Goal: Check status

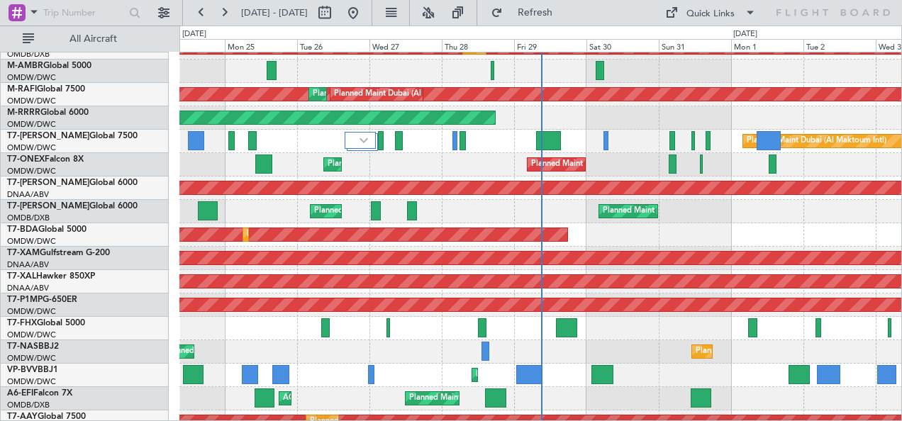
scroll to position [66, 0]
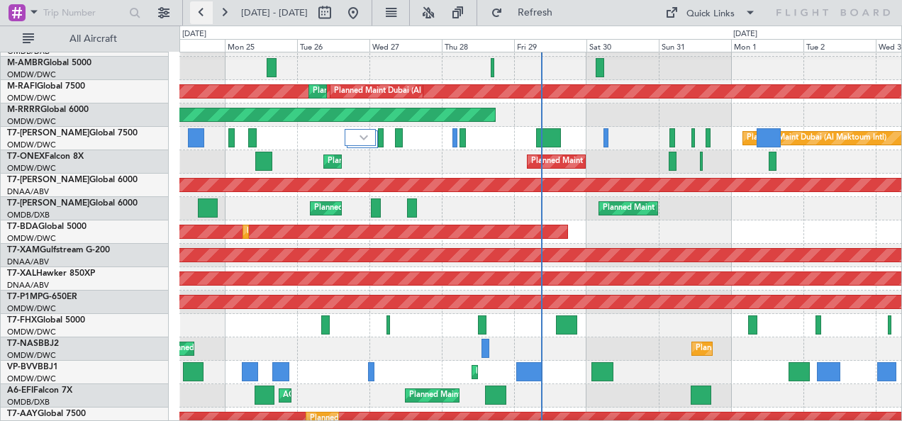
click at [204, 7] on button at bounding box center [201, 12] width 23 height 23
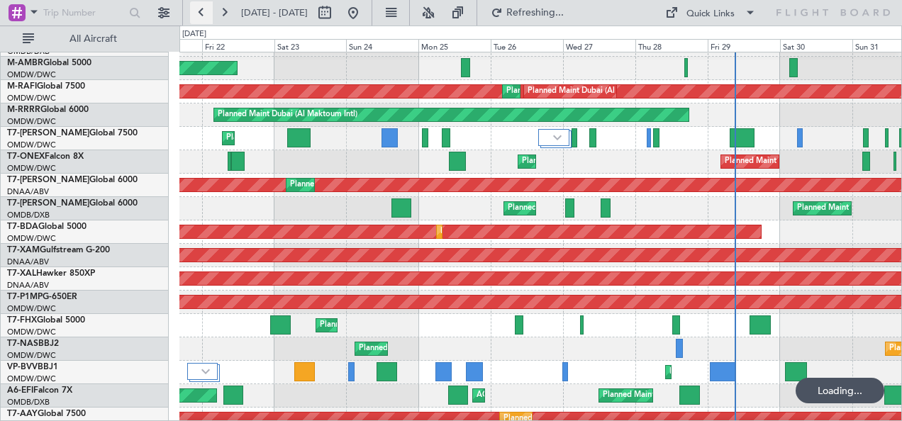
click at [204, 7] on button at bounding box center [201, 12] width 23 height 23
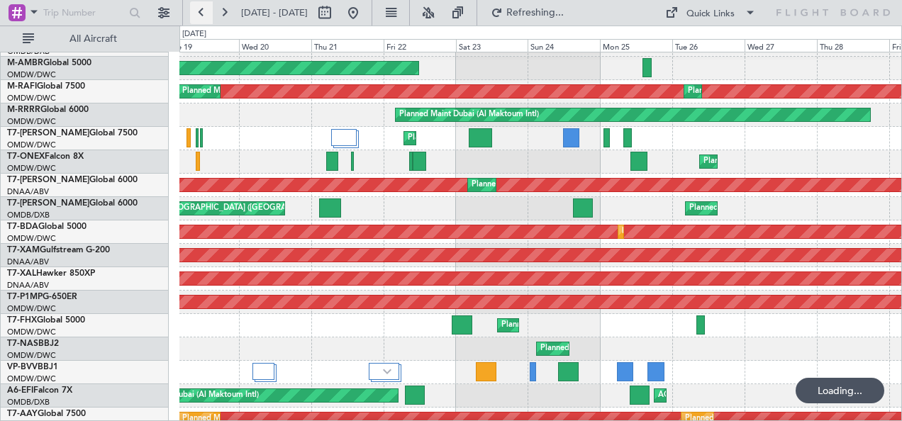
click at [204, 7] on button at bounding box center [201, 12] width 23 height 23
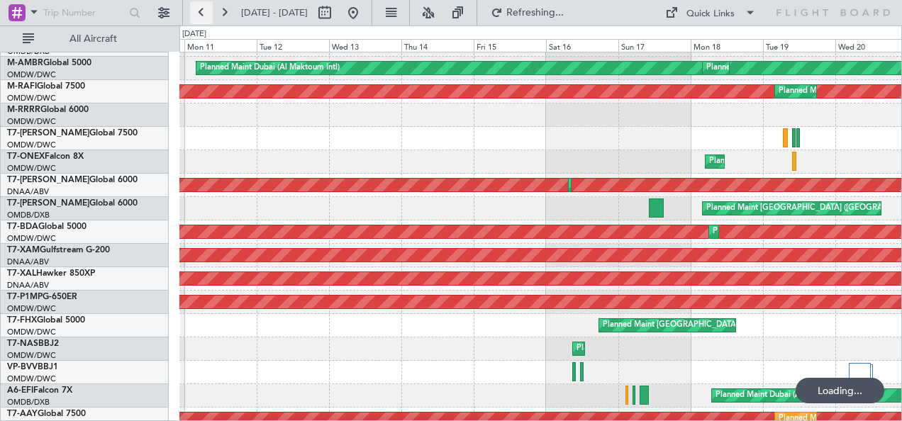
click at [204, 7] on button at bounding box center [201, 12] width 23 height 23
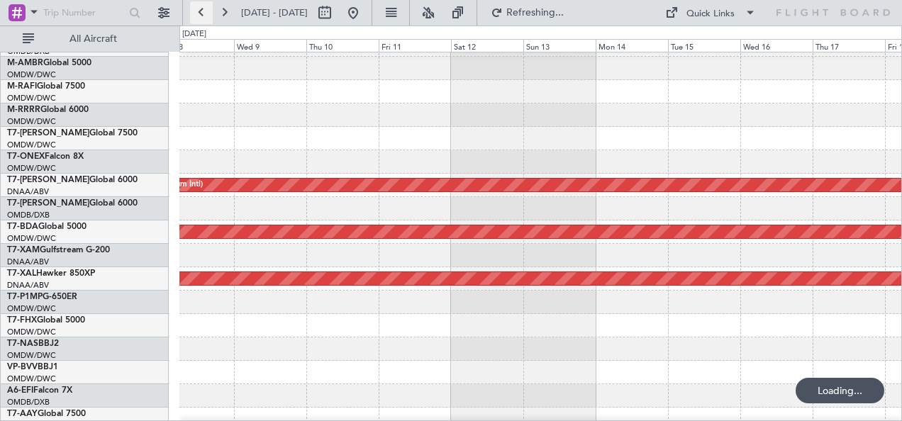
click at [204, 7] on button at bounding box center [201, 12] width 23 height 23
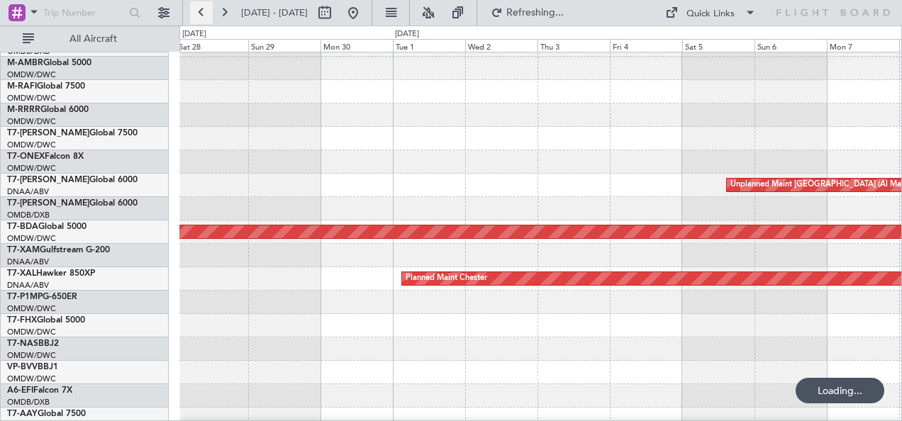
click at [204, 7] on button at bounding box center [201, 12] width 23 height 23
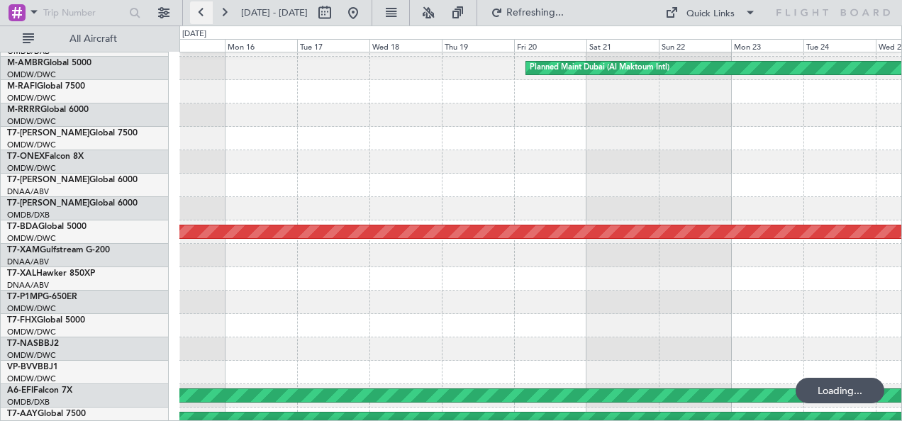
click at [204, 7] on button at bounding box center [201, 12] width 23 height 23
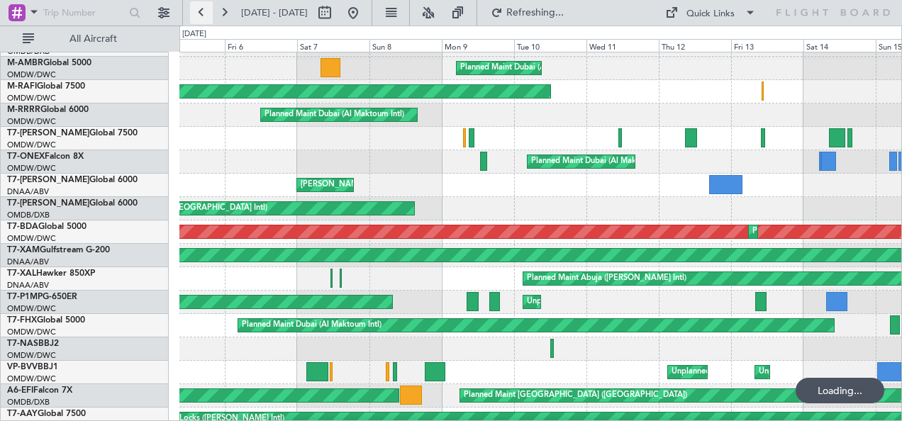
click at [204, 7] on button at bounding box center [201, 12] width 23 height 23
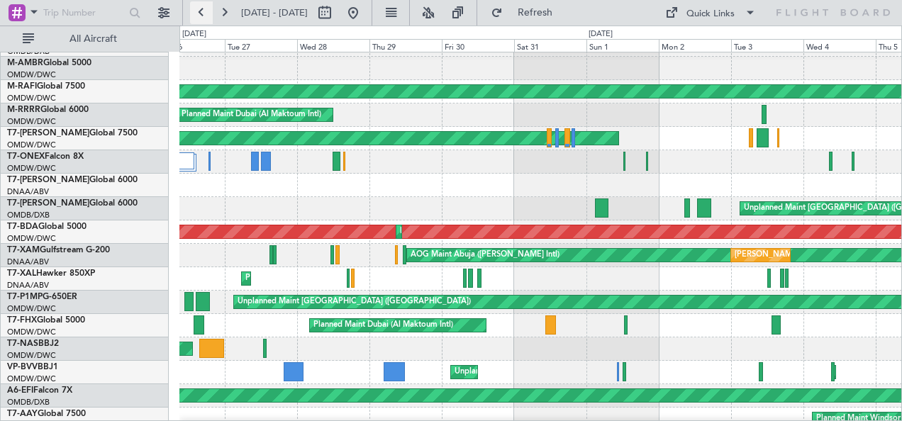
click at [204, 7] on button at bounding box center [201, 12] width 23 height 23
